Goal: Find specific page/section: Find specific page/section

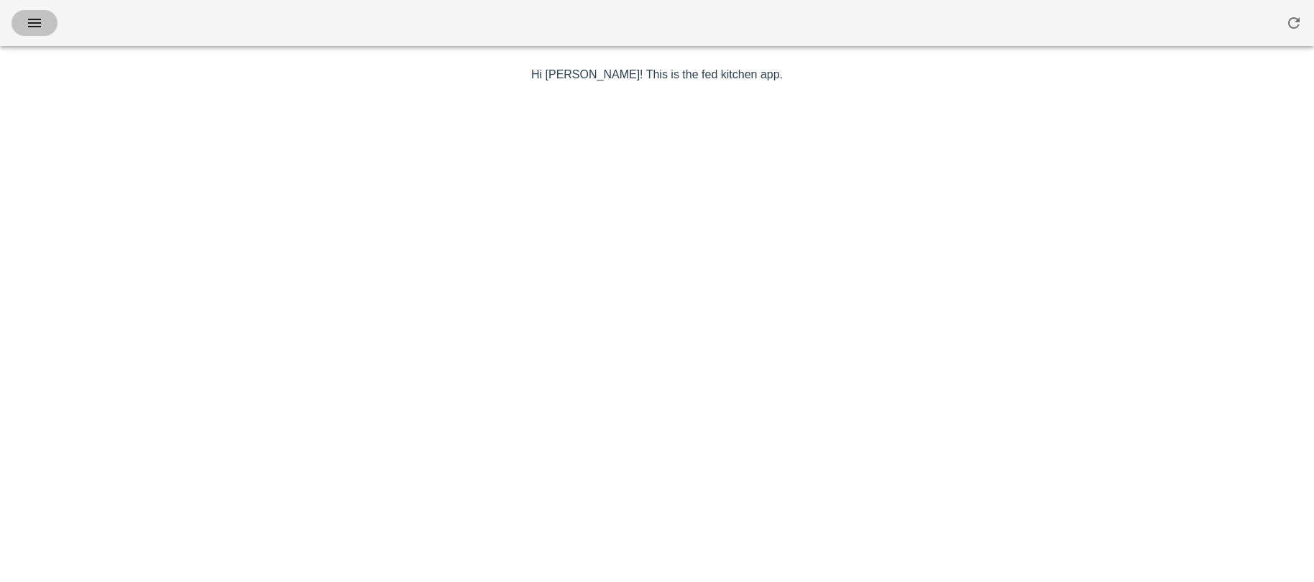
click at [42, 32] on button "button" at bounding box center [35, 23] width 46 height 26
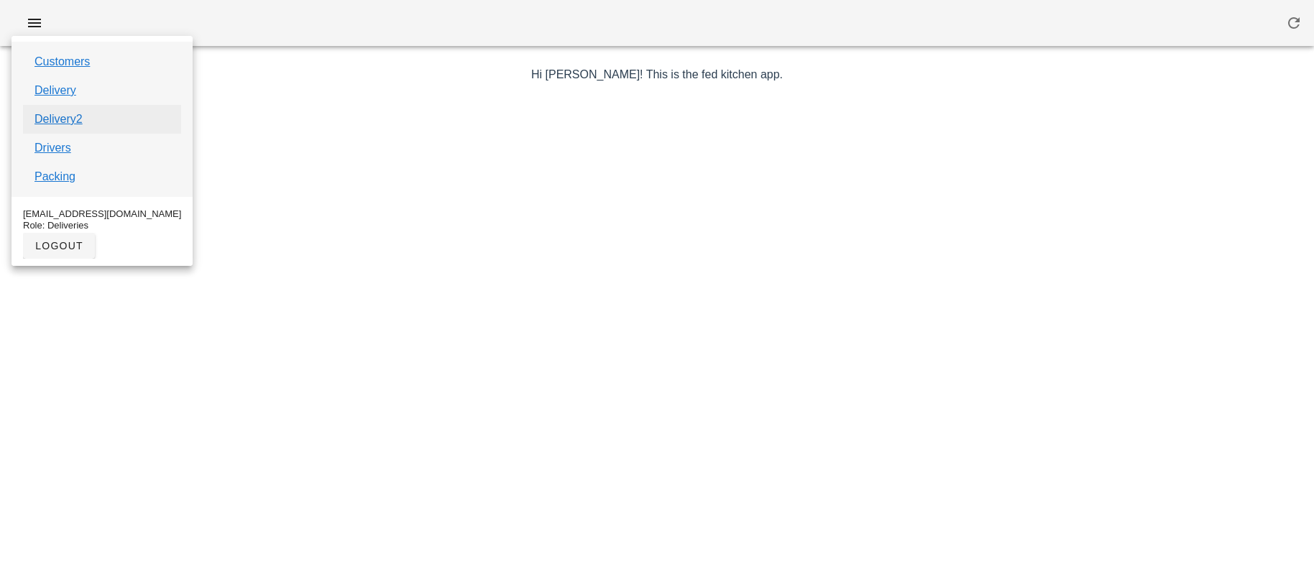
click at [54, 124] on link "Delivery2" at bounding box center [59, 119] width 48 height 17
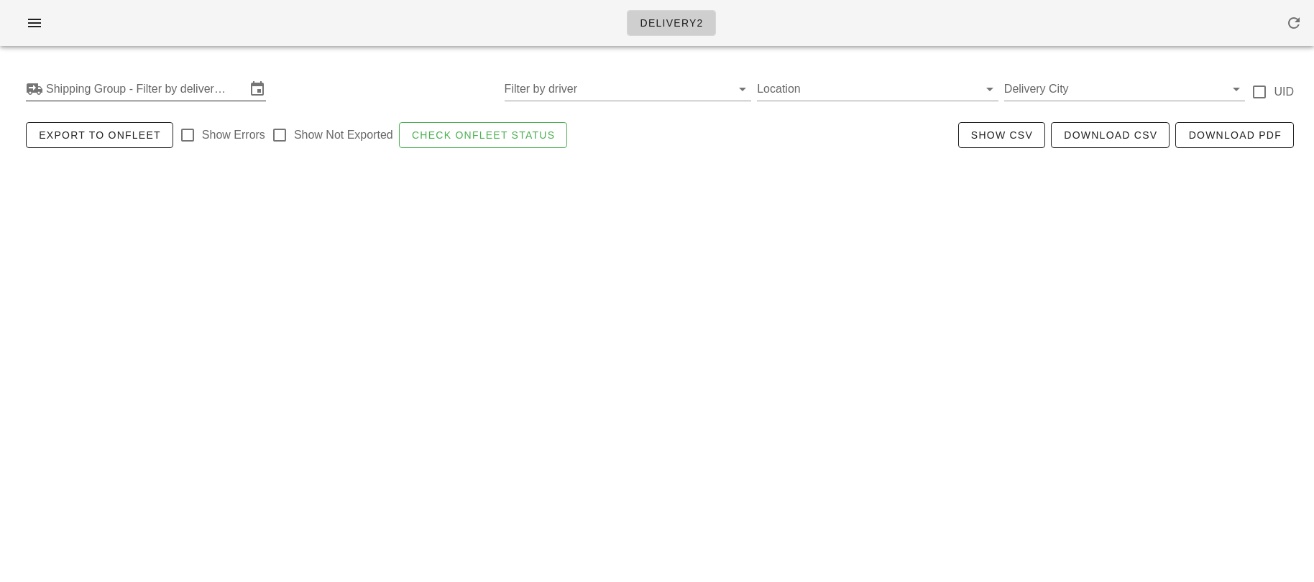
click at [107, 99] on input "Shipping Group - Filter by delivery logistics" at bounding box center [146, 89] width 200 height 23
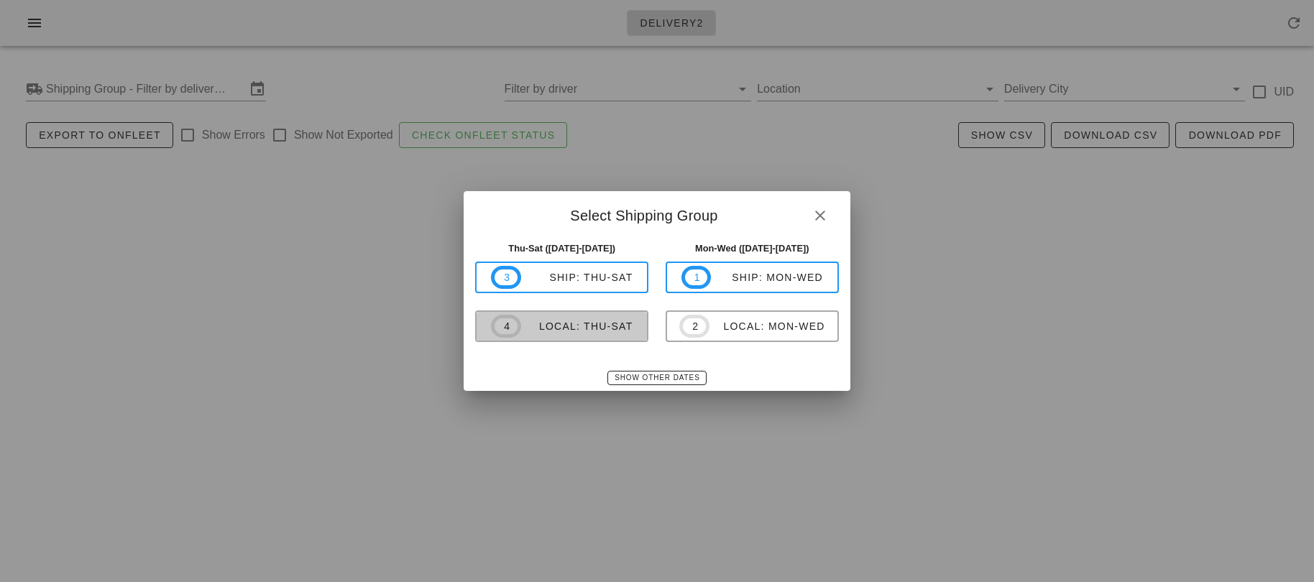
click at [521, 322] on div "local: Thu-Sat" at bounding box center [577, 327] width 112 height 12
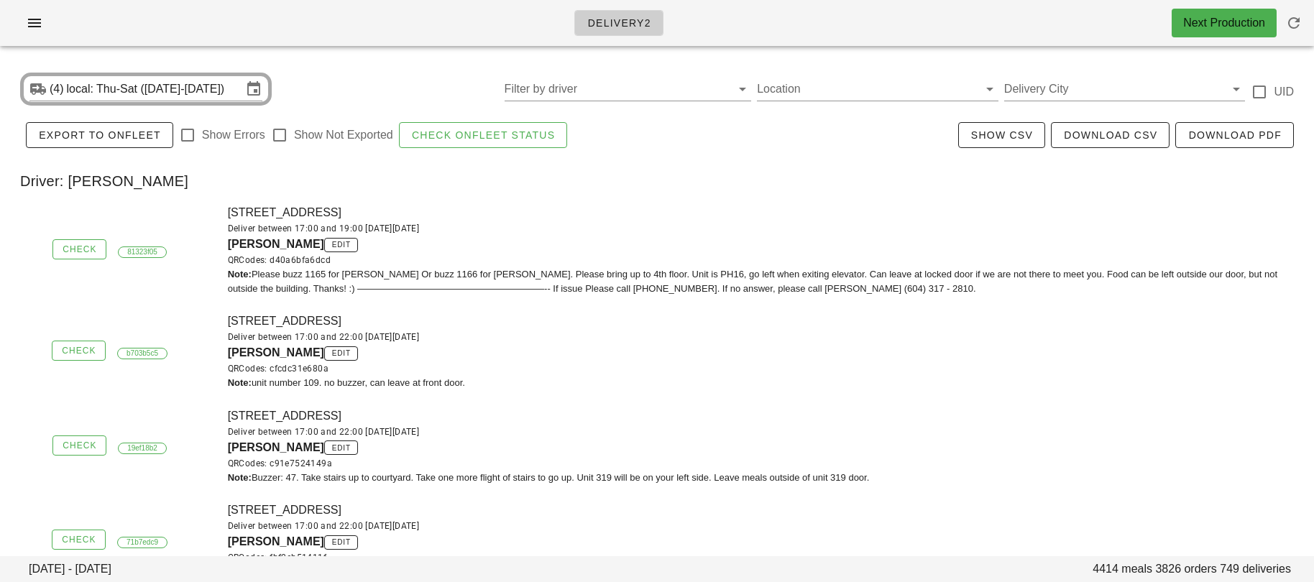
click at [521, 318] on div "[STREET_ADDRESS] Deliver between 17:00 and 22:00 [DATE][DATE] [PERSON_NAME] edi…" at bounding box center [766, 351] width 1095 height 95
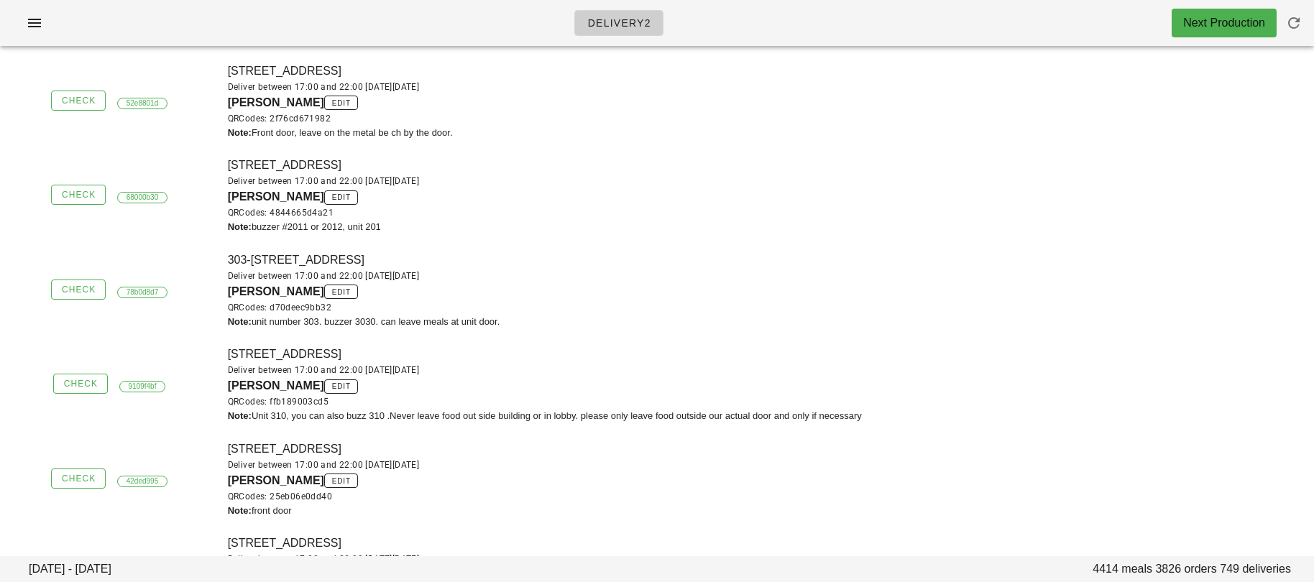
scroll to position [26519, 0]
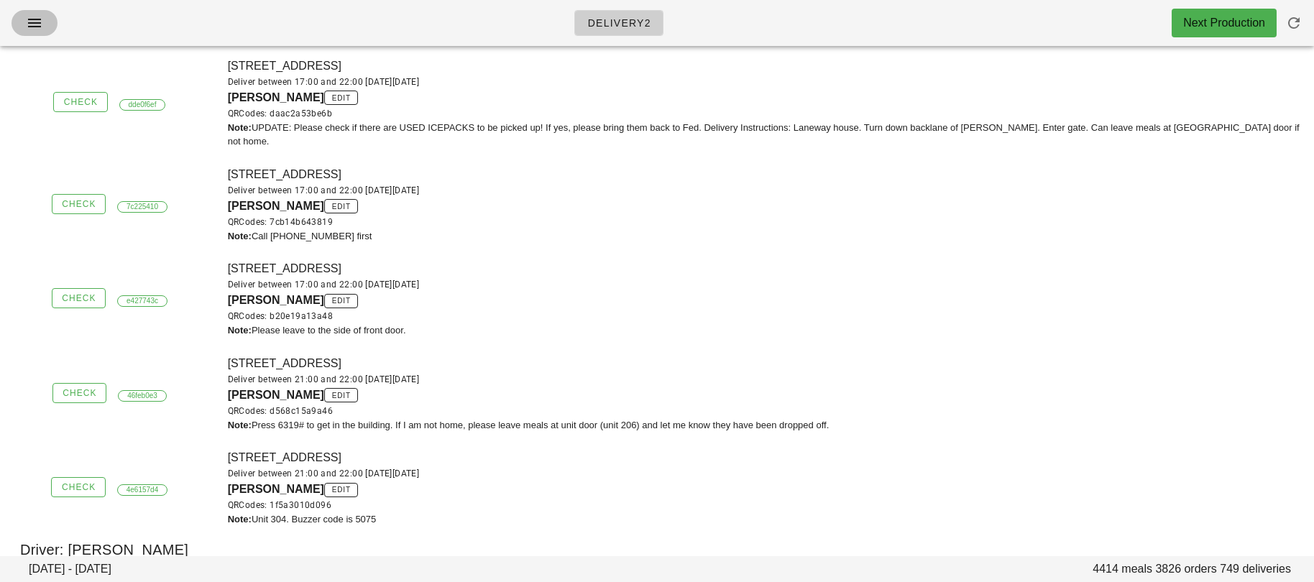
click at [33, 21] on icon "button" at bounding box center [34, 22] width 17 height 17
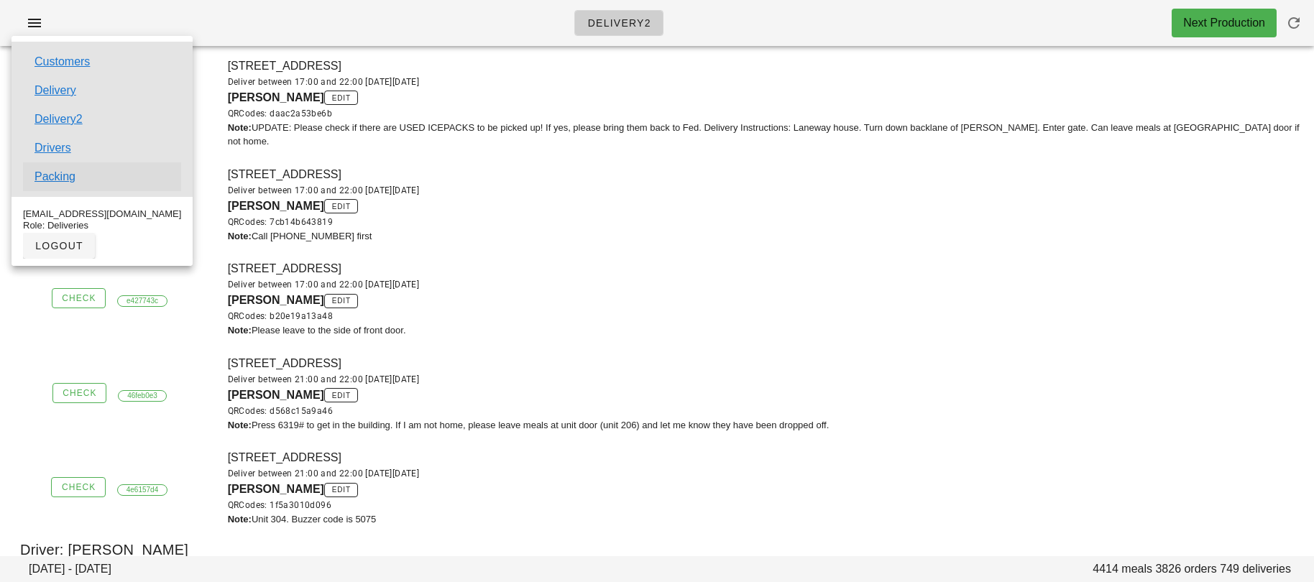
click at [52, 178] on link "Packing" at bounding box center [55, 176] width 41 height 17
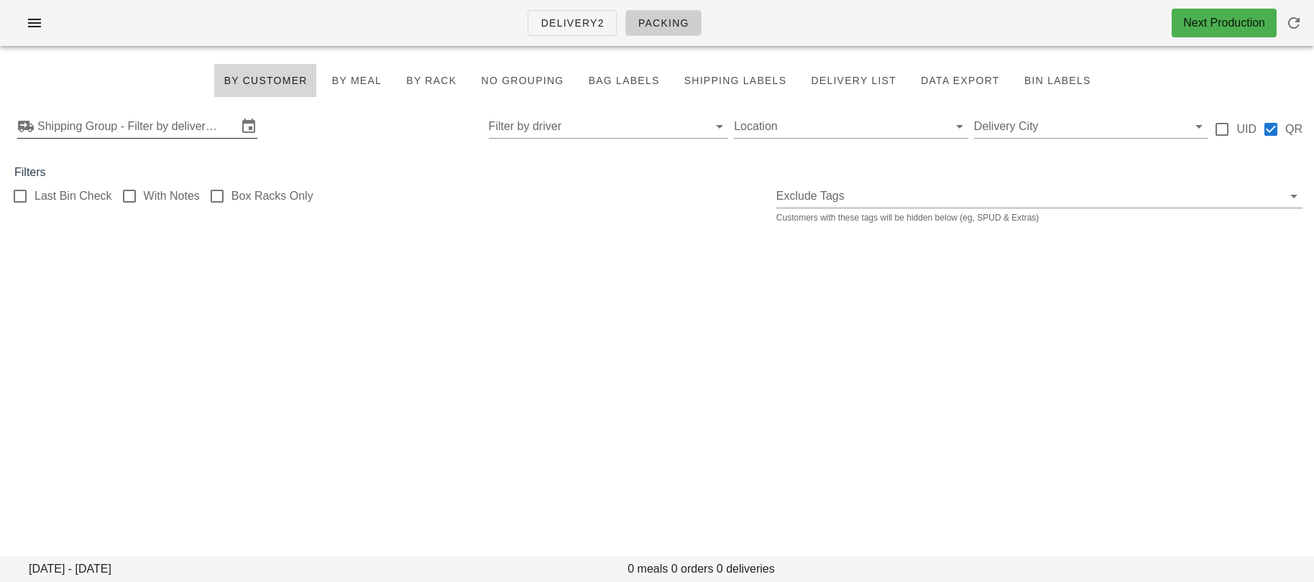
click at [137, 129] on input "Shipping Group - Filter by delivery logistics" at bounding box center [137, 126] width 200 height 23
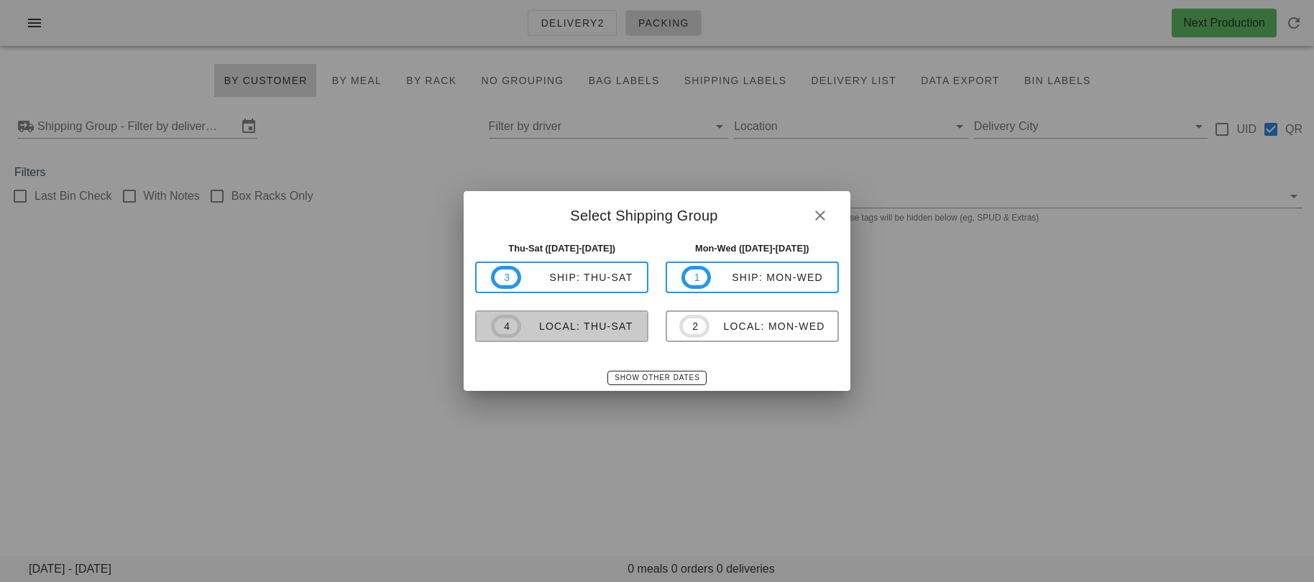
click at [612, 325] on div "local: Thu-Sat" at bounding box center [577, 327] width 112 height 12
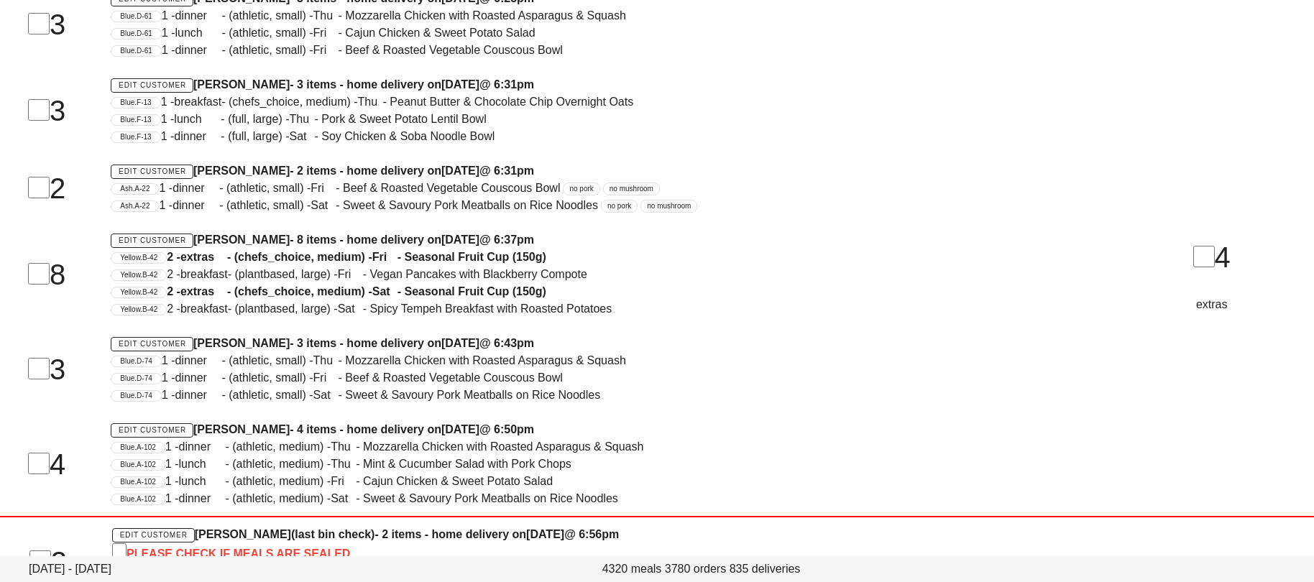
scroll to position [39404, 0]
